Goal: Task Accomplishment & Management: Manage account settings

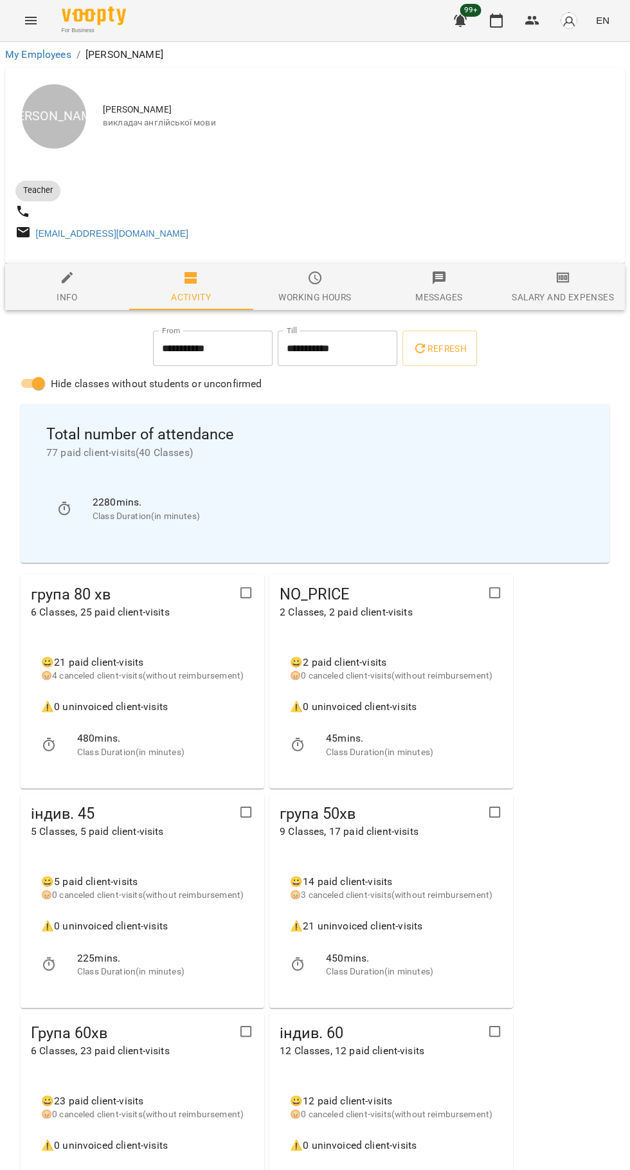
click at [497, 21] on icon "button" at bounding box center [496, 20] width 15 height 15
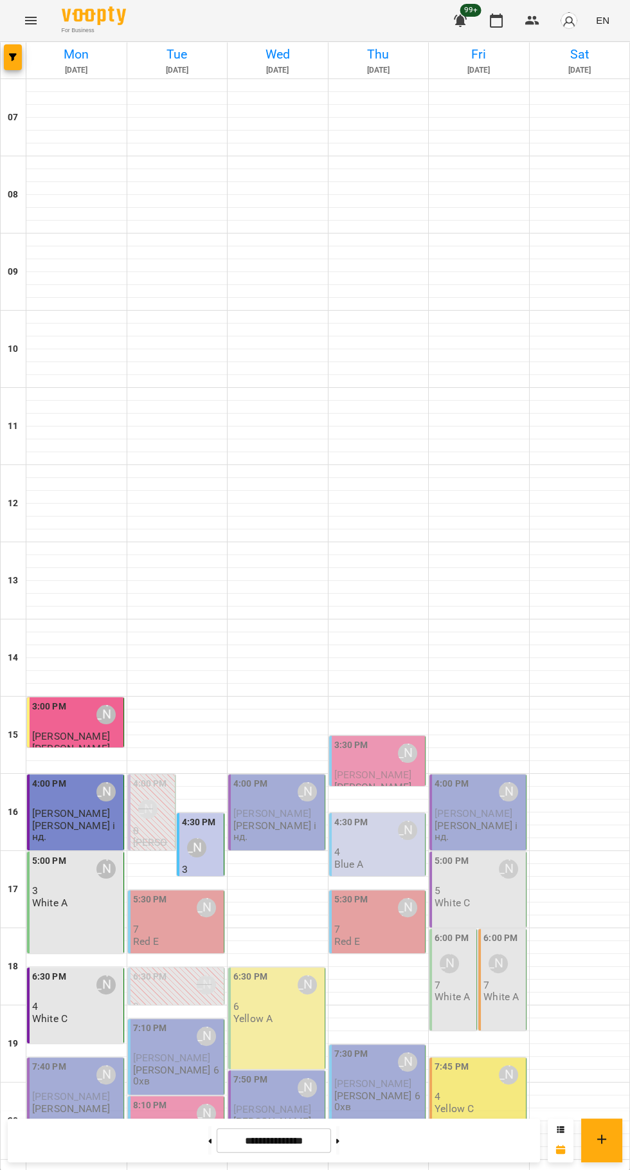
scroll to position [124, 0]
click at [205, 833] on div "[PERSON_NAME]" at bounding box center [197, 848] width 30 height 30
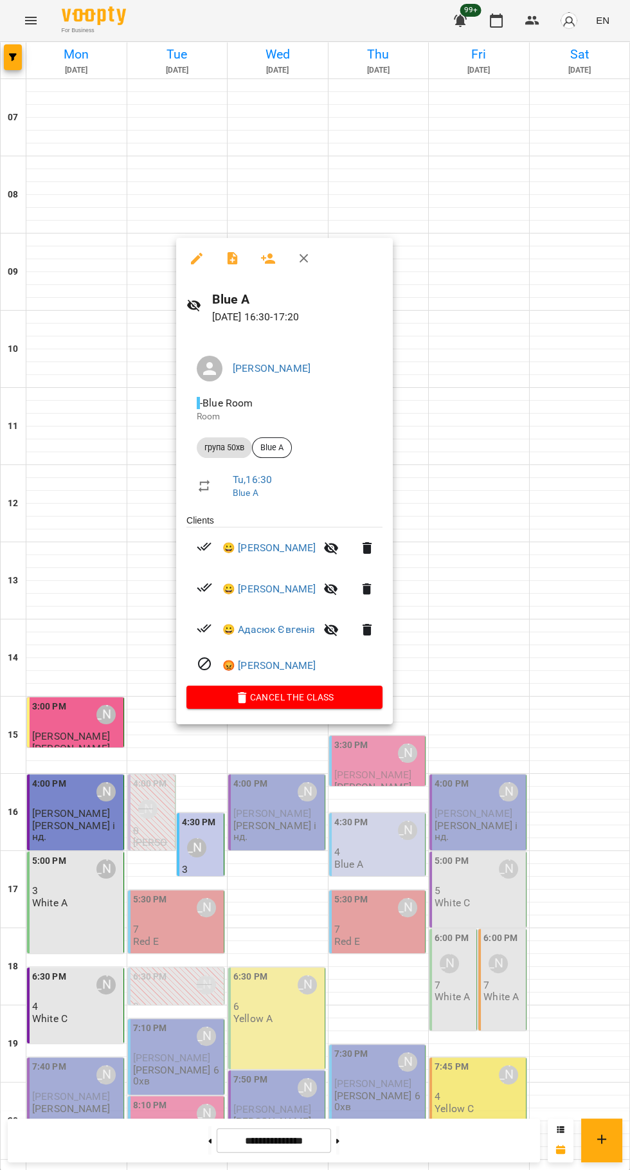
click at [232, 259] on icon "button" at bounding box center [232, 258] width 15 height 15
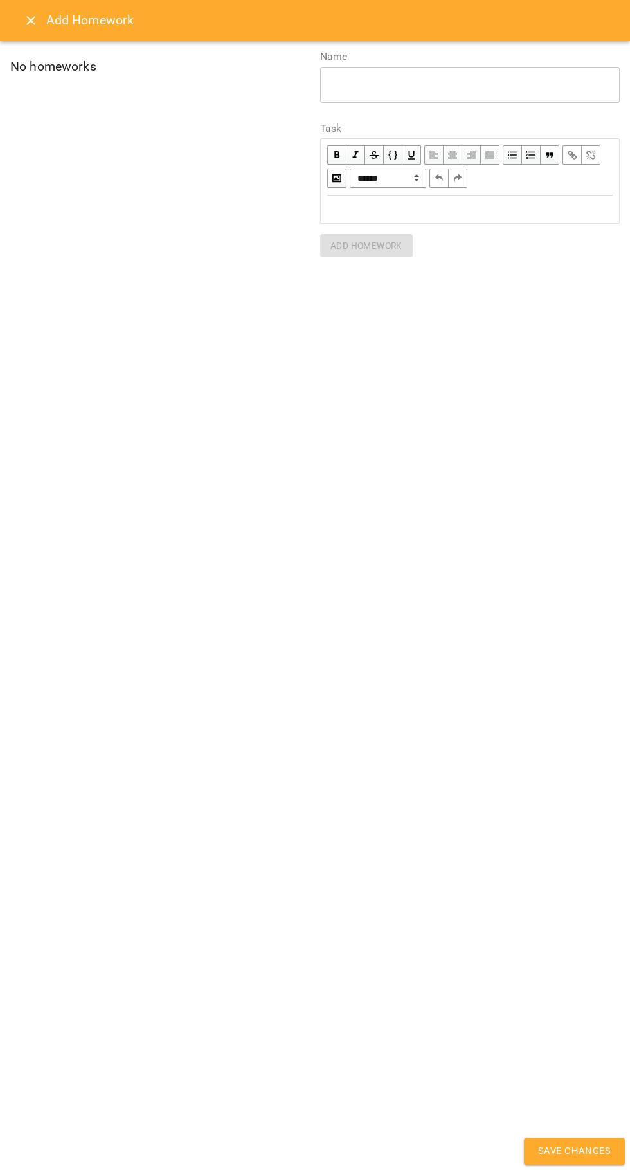
click at [390, 203] on div "Edit text" at bounding box center [470, 209] width 286 height 15
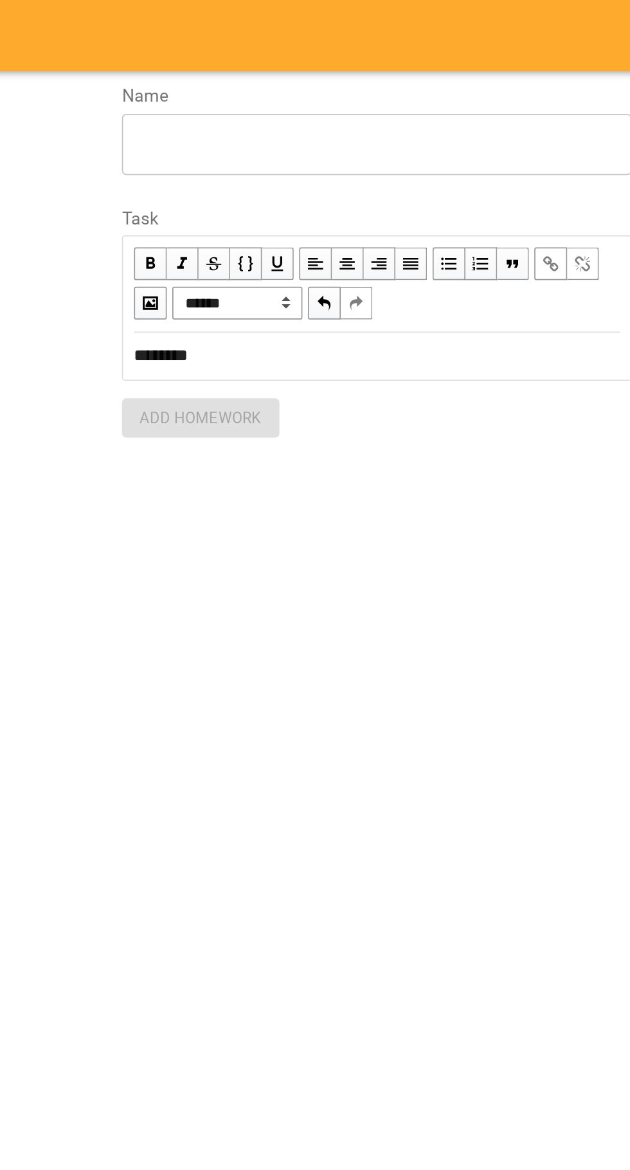
click at [335, 84] on textarea at bounding box center [470, 84] width 282 height 12
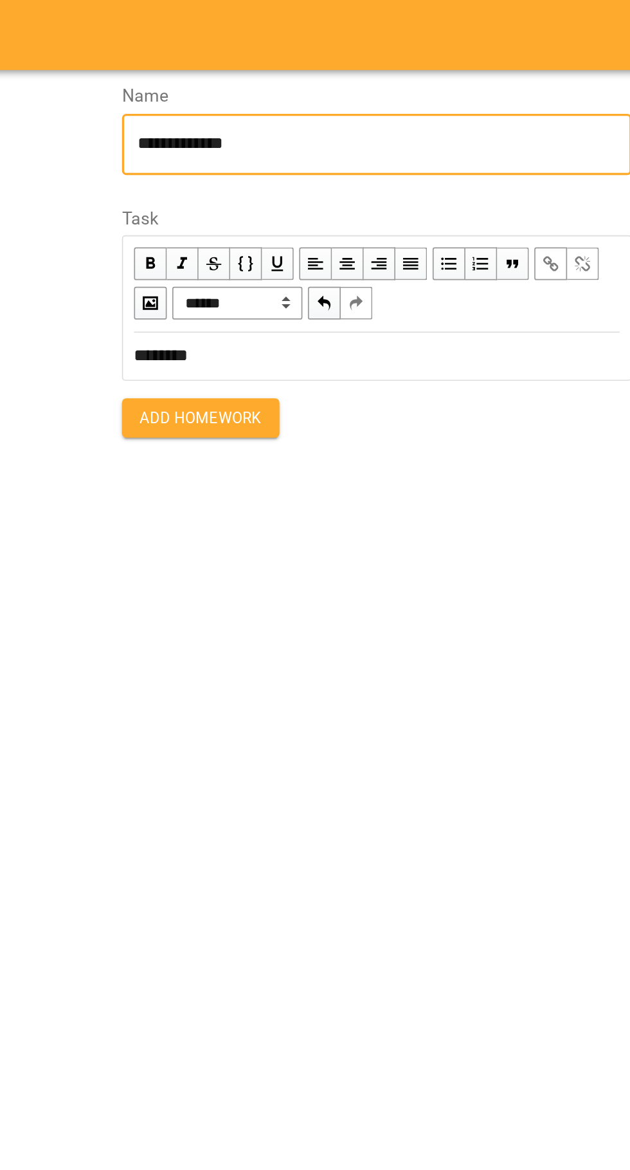
type textarea "**********"
click at [340, 246] on span "Add Homework" at bounding box center [367, 245] width 72 height 15
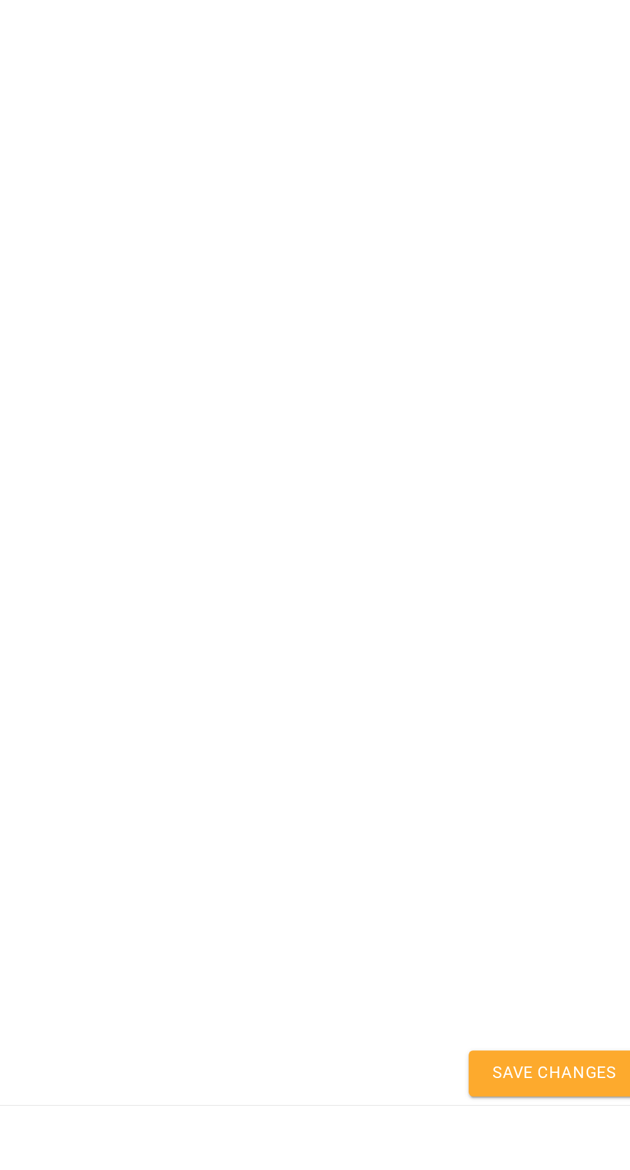
click at [574, 1160] on span "Save Changes" at bounding box center [574, 1151] width 73 height 17
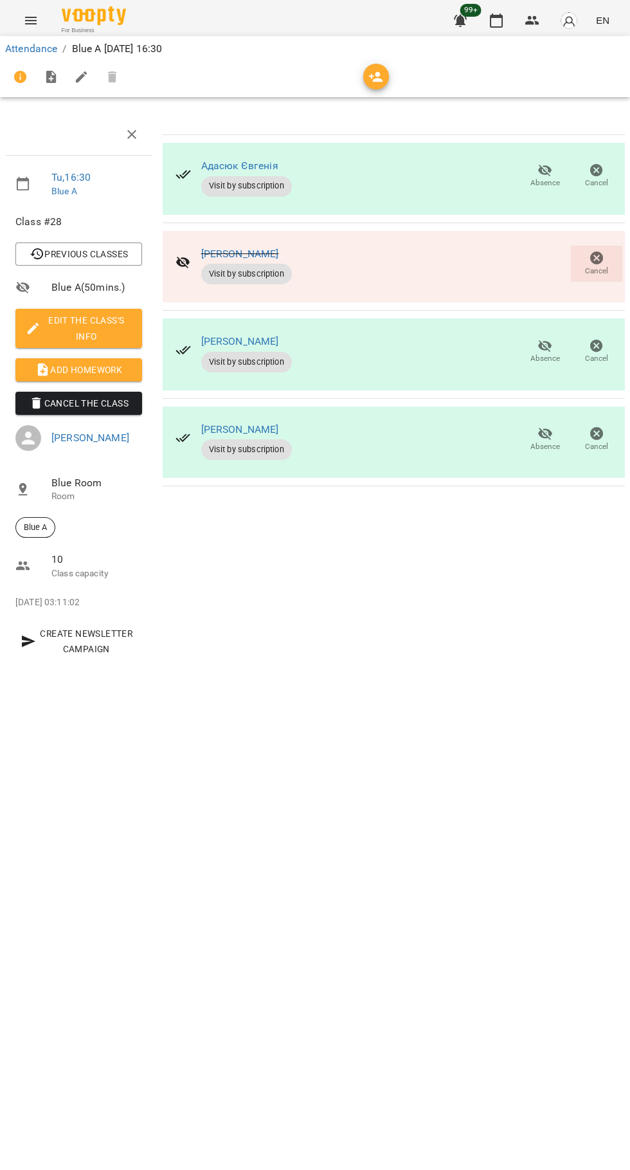
click at [489, 23] on button "button" at bounding box center [496, 20] width 31 height 31
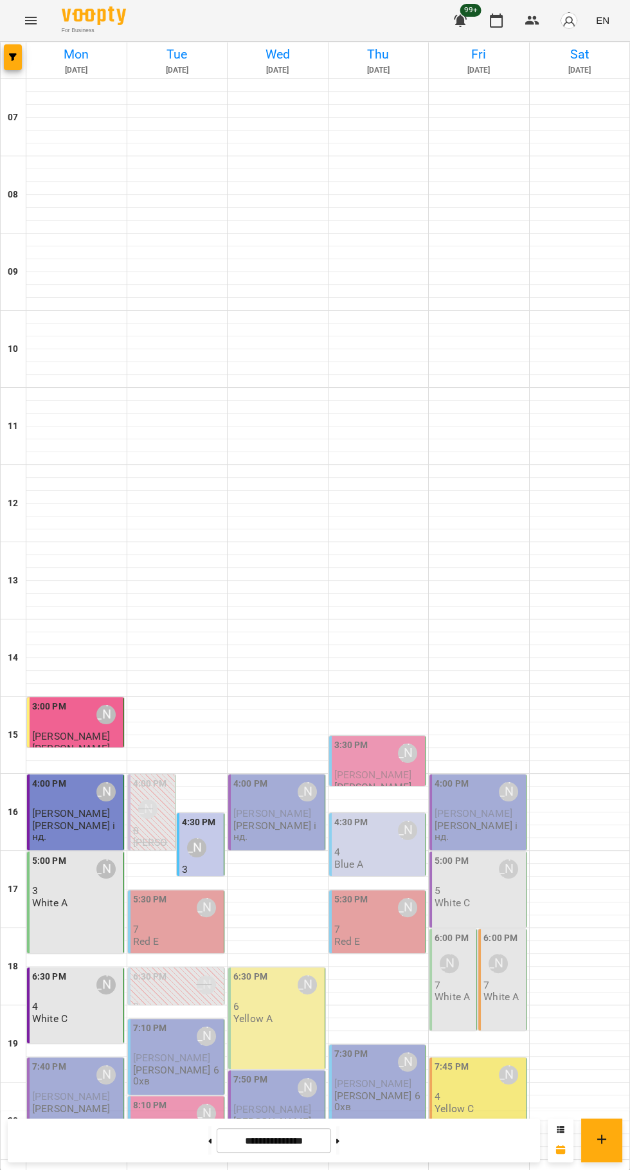
click at [161, 924] on p "7" at bounding box center [177, 929] width 89 height 11
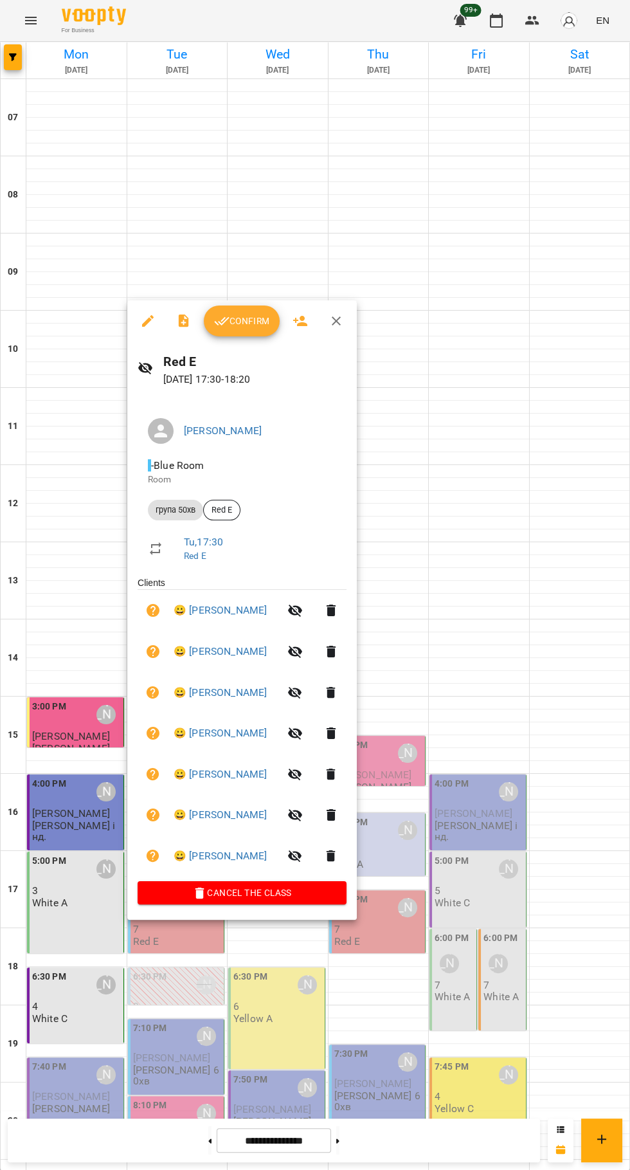
click at [236, 336] on button "Confirm" at bounding box center [242, 321] width 76 height 31
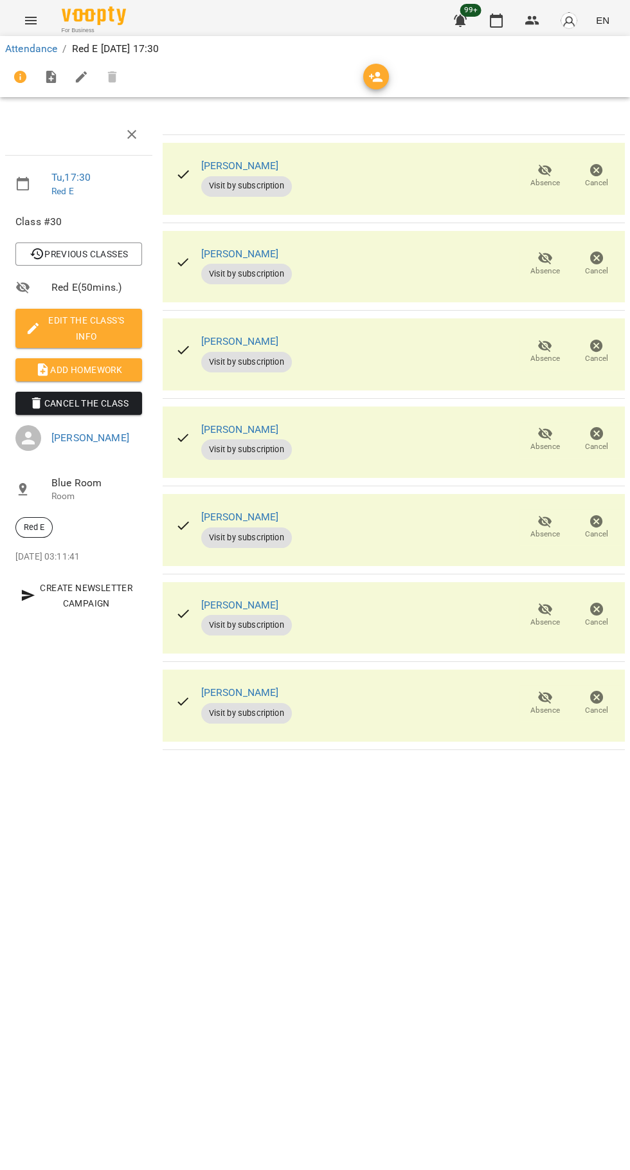
click at [545, 696] on icon "button" at bounding box center [545, 697] width 14 height 12
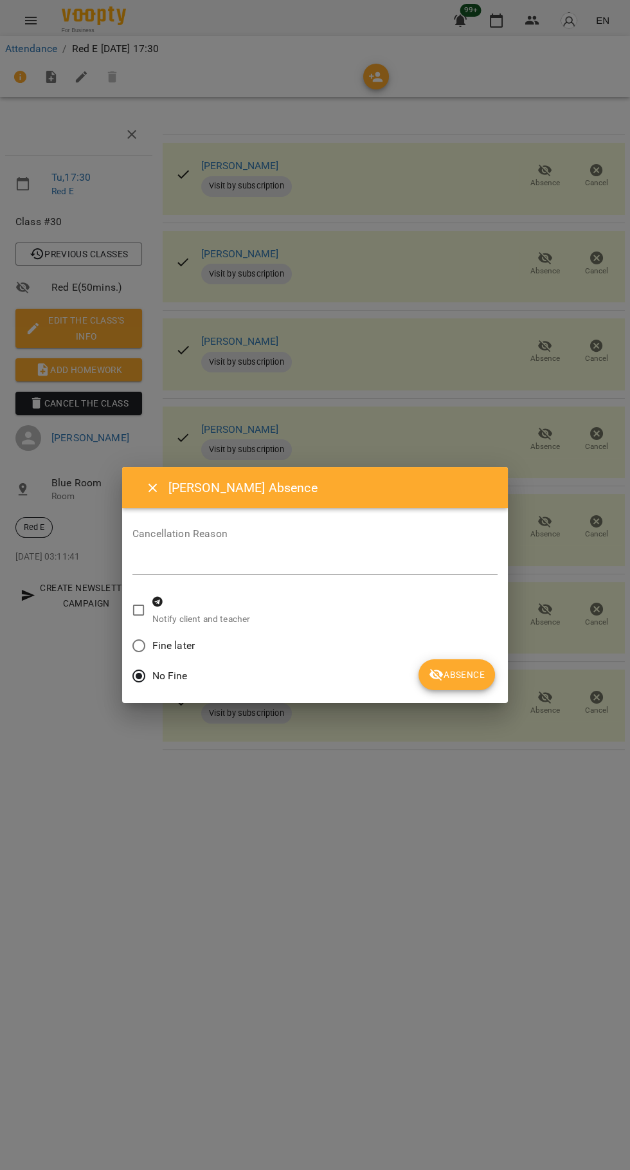
click at [478, 685] on button "Absence" at bounding box center [457, 674] width 77 height 31
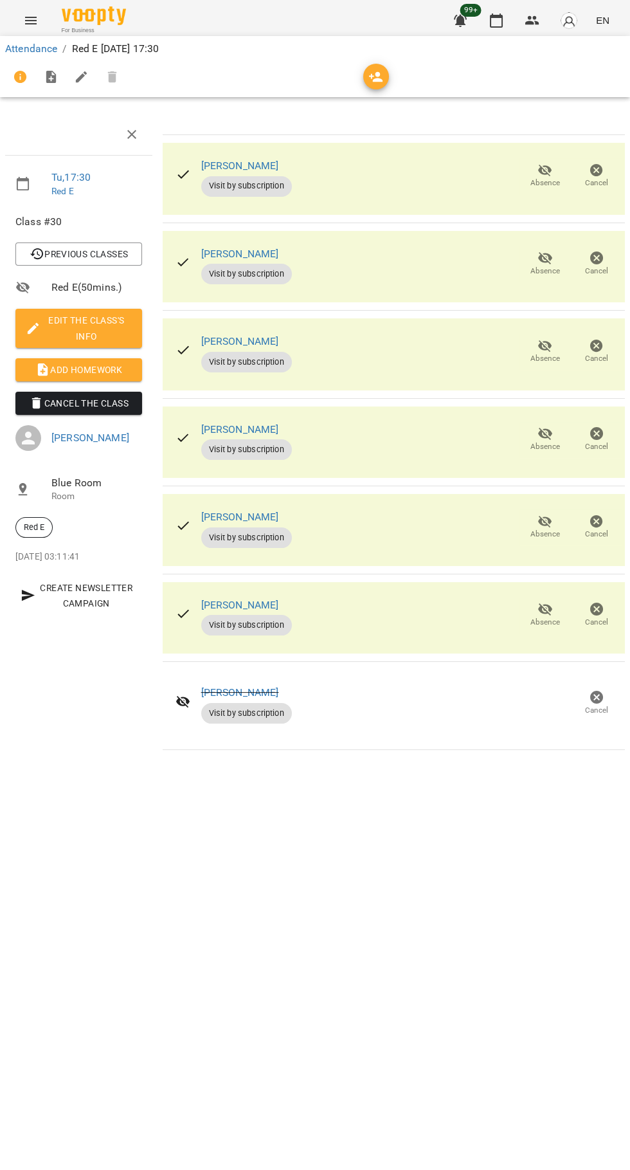
click at [70, 370] on span "Add Homework" at bounding box center [79, 369] width 106 height 15
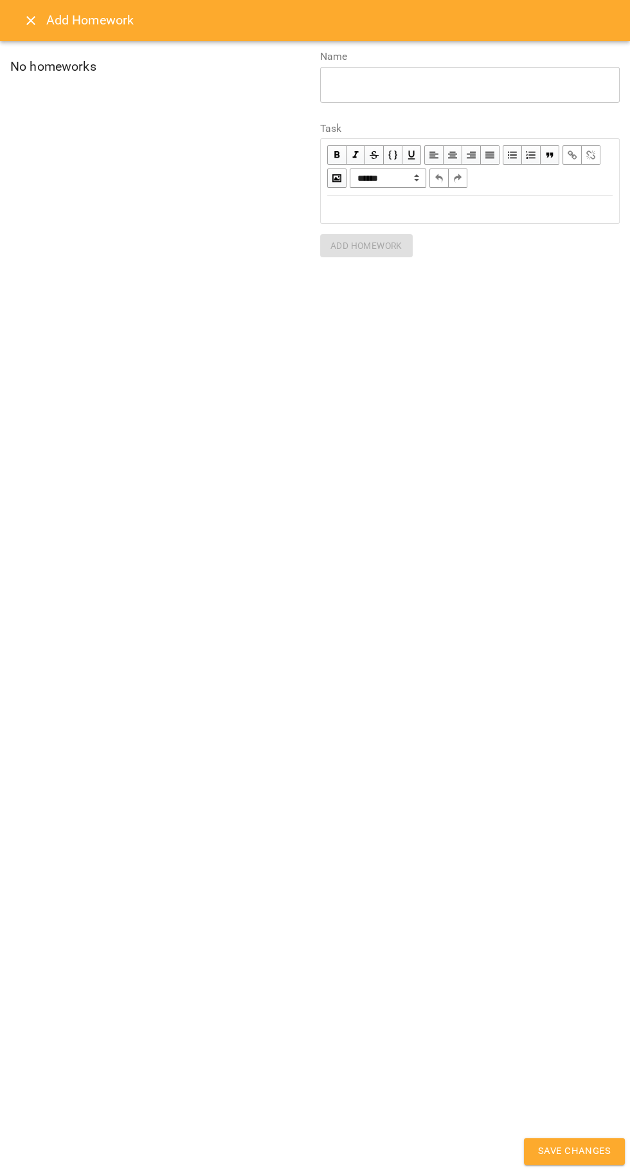
click at [346, 219] on div "Edit text" at bounding box center [470, 209] width 297 height 26
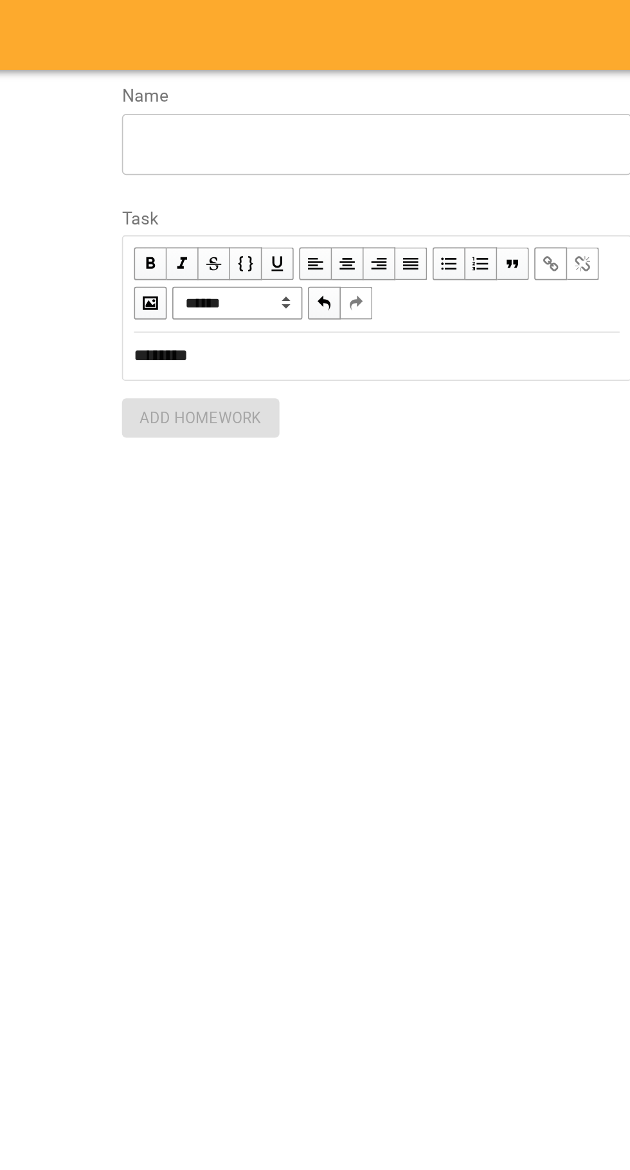
click at [333, 100] on div "* ​" at bounding box center [470, 85] width 300 height 36
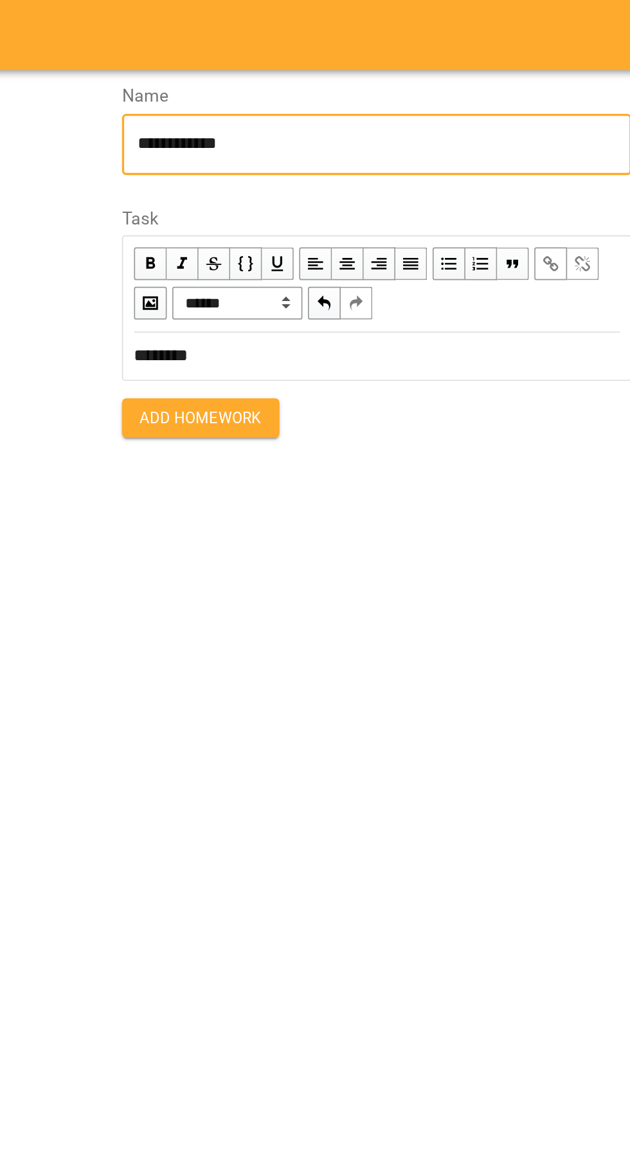
type textarea "**********"
click at [340, 246] on span "Add Homework" at bounding box center [367, 245] width 72 height 15
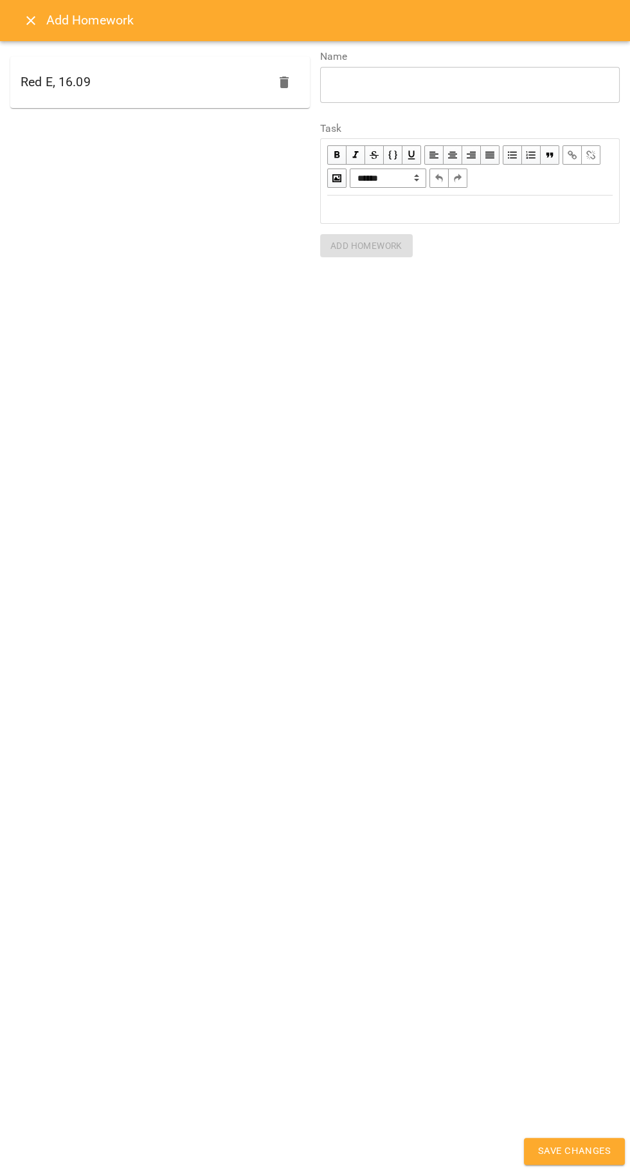
click at [567, 1166] on div "**********" at bounding box center [315, 585] width 630 height 1170
click at [573, 1151] on span "Save Changes" at bounding box center [574, 1151] width 73 height 17
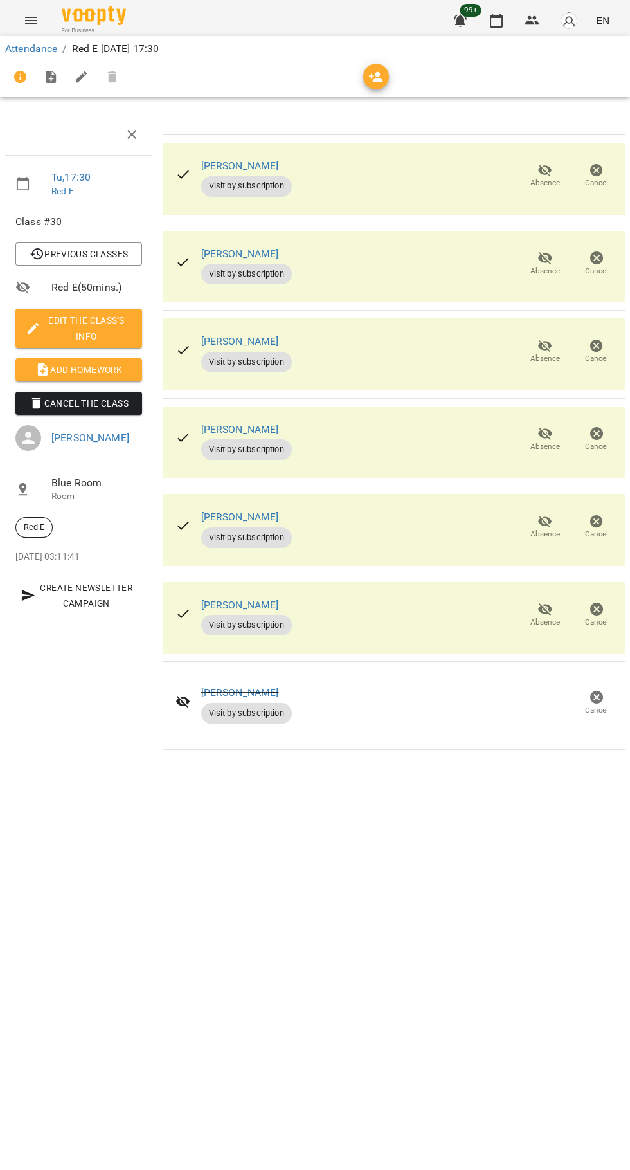
click at [495, 27] on icon "button" at bounding box center [496, 21] width 13 height 14
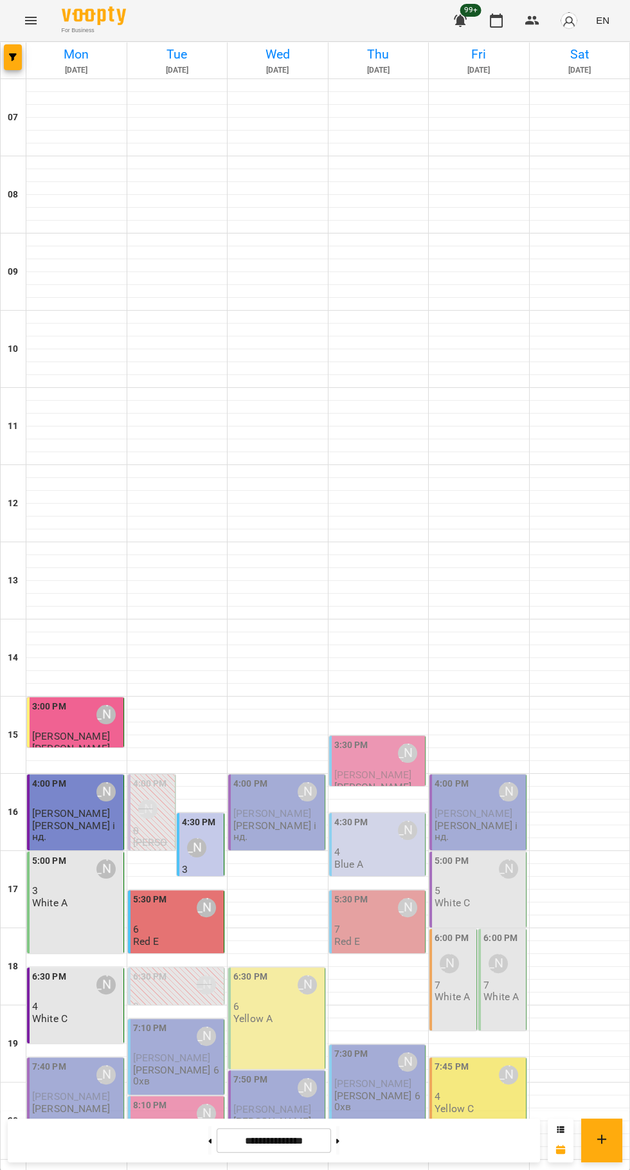
scroll to position [124, 0]
click at [177, 970] on div "6:30 PM [PERSON_NAME]" at bounding box center [177, 985] width 89 height 30
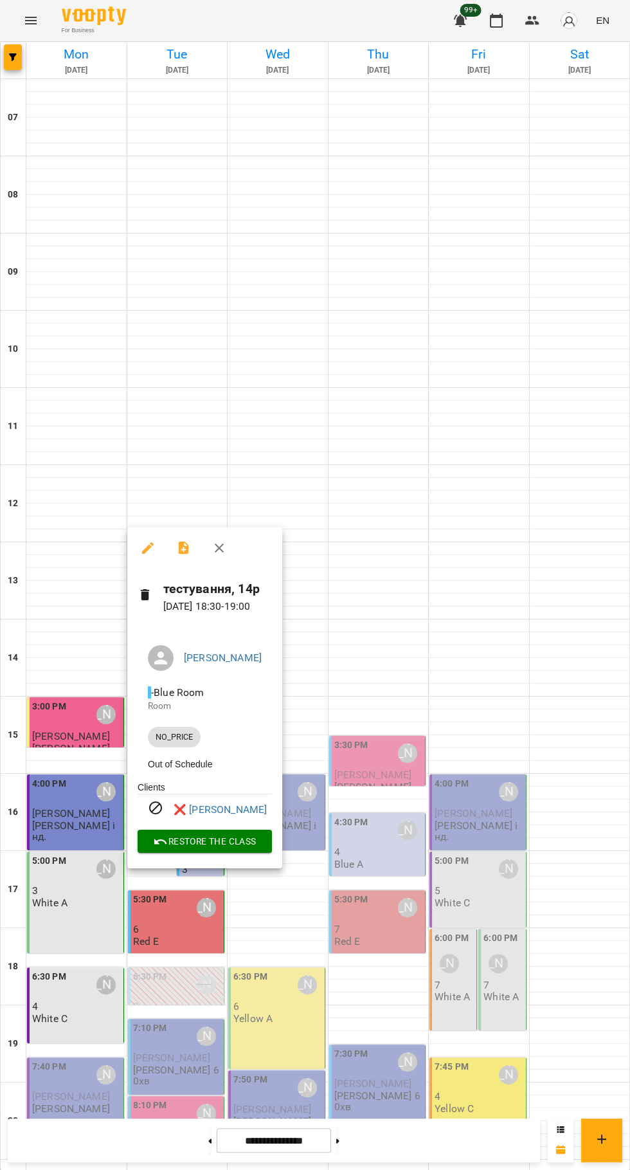
click at [590, 848] on div at bounding box center [315, 585] width 630 height 1170
